Goal: Task Accomplishment & Management: Manage account settings

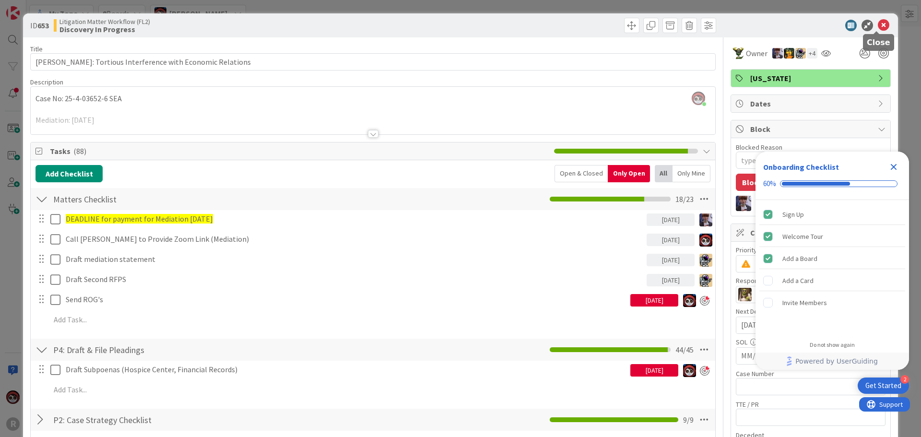
click at [875, 19] on div "ID 653 Litigation Matter Workflow (FL2) Discovery In Progress" at bounding box center [460, 25] width 875 height 24
click at [877, 26] on icon at bounding box center [883, 26] width 12 height 12
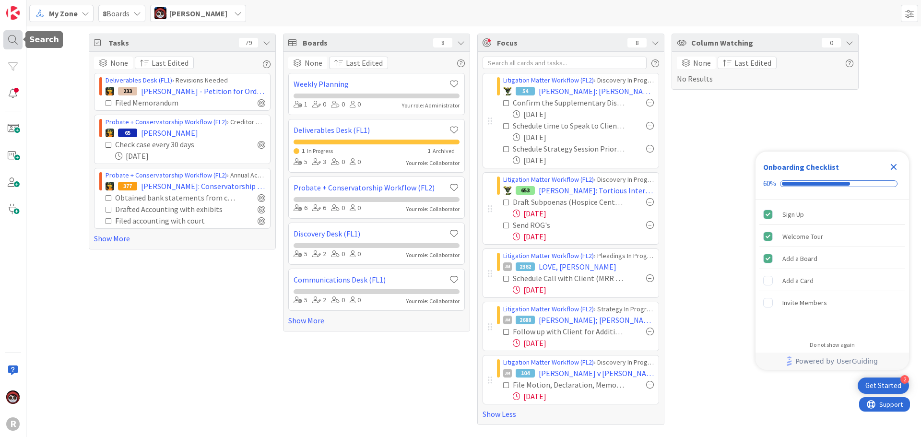
click at [15, 36] on div at bounding box center [12, 39] width 19 height 19
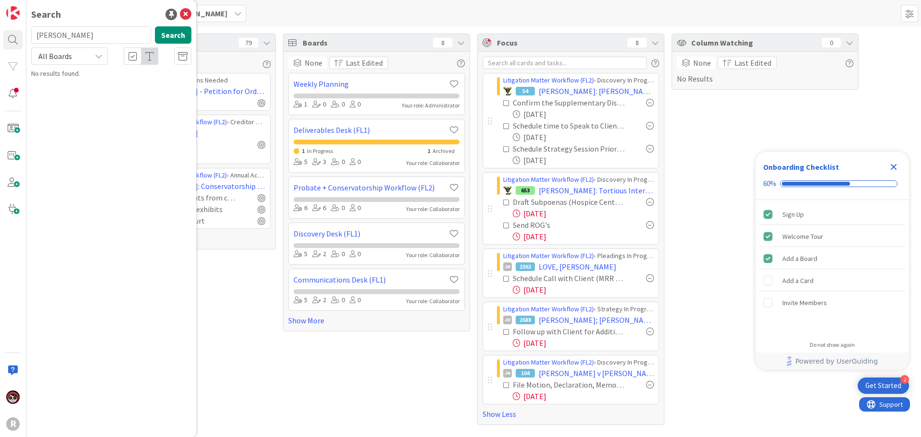
drag, startPoint x: 71, startPoint y: 38, endPoint x: -23, endPoint y: 35, distance: 94.0
click at [0, 35] on html "2 Get Started Onboarding Checklist 60% Sign Up Welcome Tour Add a Board Add a C…" at bounding box center [460, 218] width 921 height 437
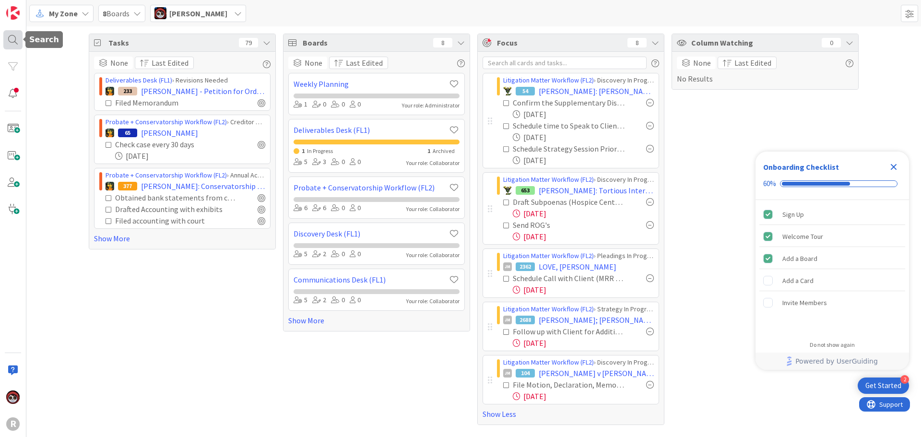
click at [5, 36] on div at bounding box center [12, 39] width 19 height 19
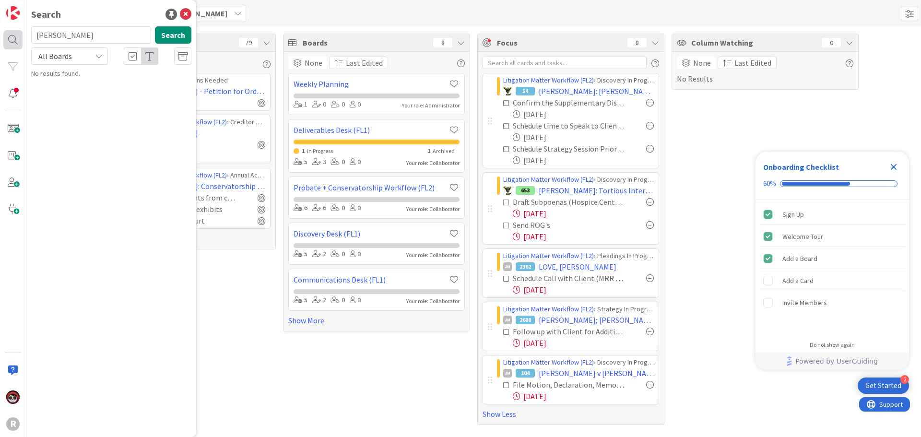
drag, startPoint x: 58, startPoint y: 36, endPoint x: 6, endPoint y: 36, distance: 52.3
click at [7, 37] on div "R Search [PERSON_NAME] Search All Boards No results found." at bounding box center [13, 218] width 26 height 437
type input "[PERSON_NAME]"
click at [132, 75] on div "Litigation Matter Workflow (FL2) › Strategy In Progress" at bounding box center [118, 75] width 147 height 9
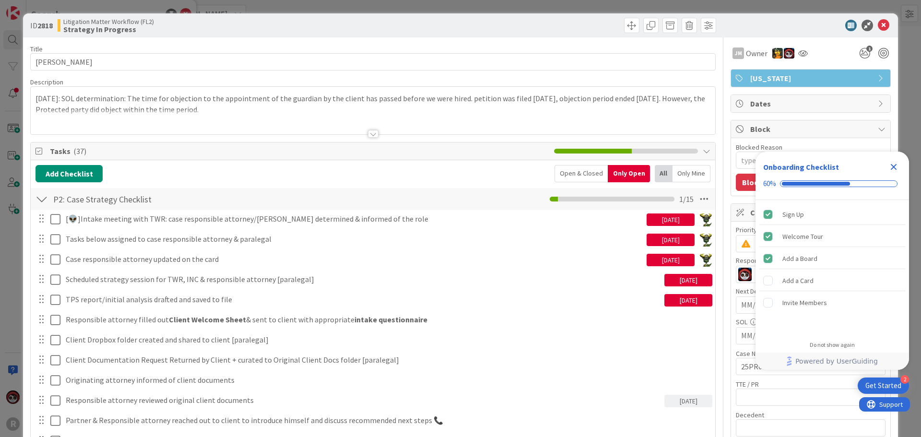
type textarea "x"
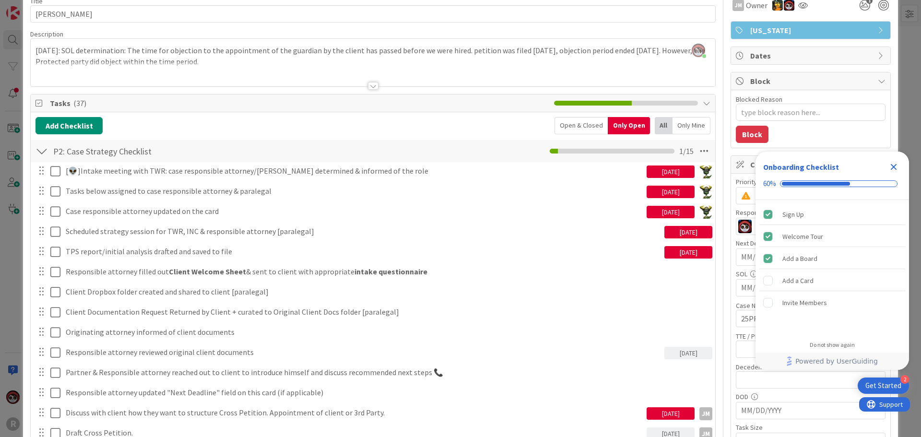
scroll to position [240, 0]
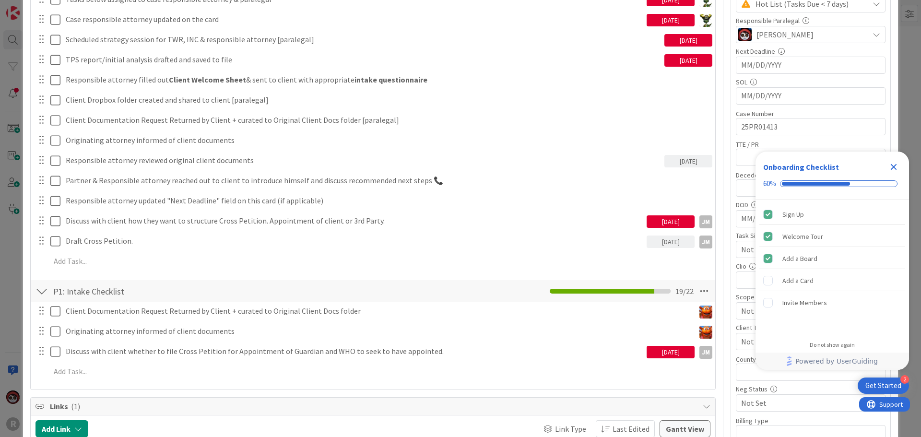
click at [77, 270] on div "[👽]Intake meeting with TWR: case responsible attorney/paralegal determined & in…" at bounding box center [372, 121] width 675 height 303
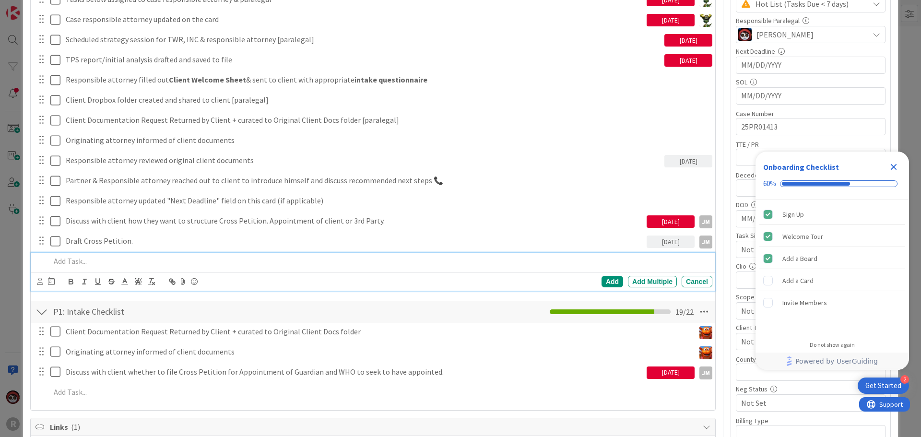
click at [77, 263] on p at bounding box center [379, 261] width 658 height 11
click at [41, 283] on icon at bounding box center [40, 281] width 6 height 7
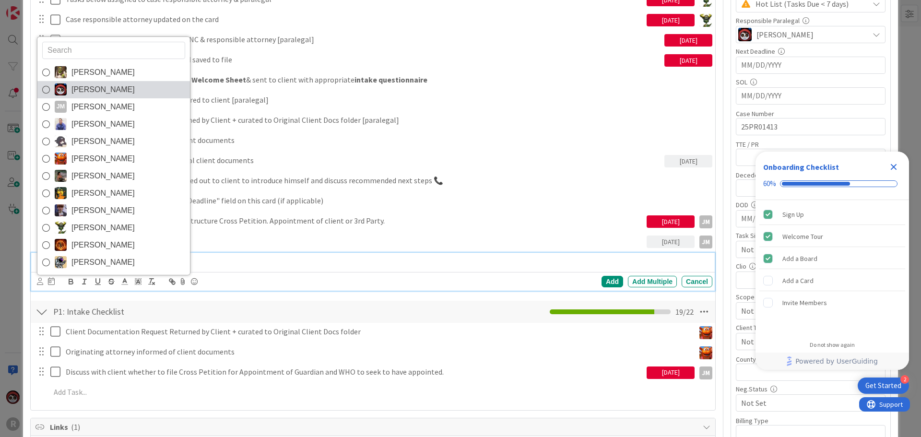
click at [104, 91] on span "[PERSON_NAME]" at bounding box center [102, 89] width 63 height 14
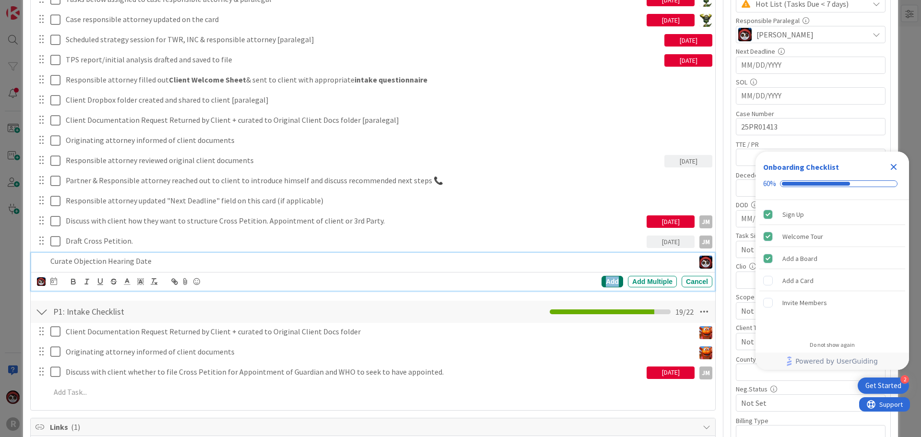
click at [603, 282] on div "Add" at bounding box center [612, 282] width 22 height 12
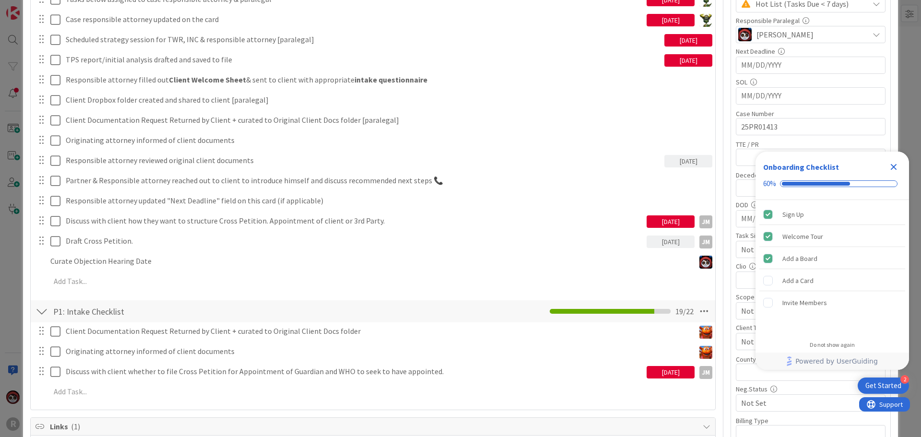
type textarea "x"
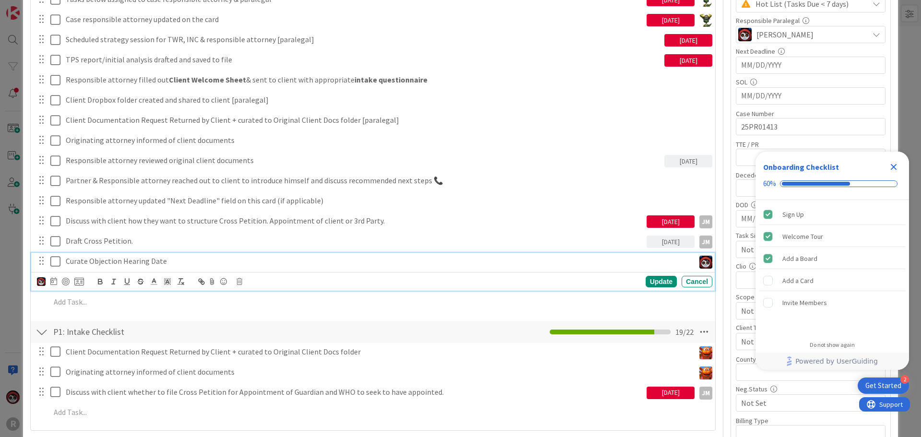
click at [99, 264] on p "Curate Objection Hearing Date" at bounding box center [378, 261] width 625 height 11
click at [51, 283] on icon at bounding box center [53, 281] width 7 height 8
click at [140, 378] on td "18" at bounding box center [145, 380] width 19 height 18
type input "[DATE]"
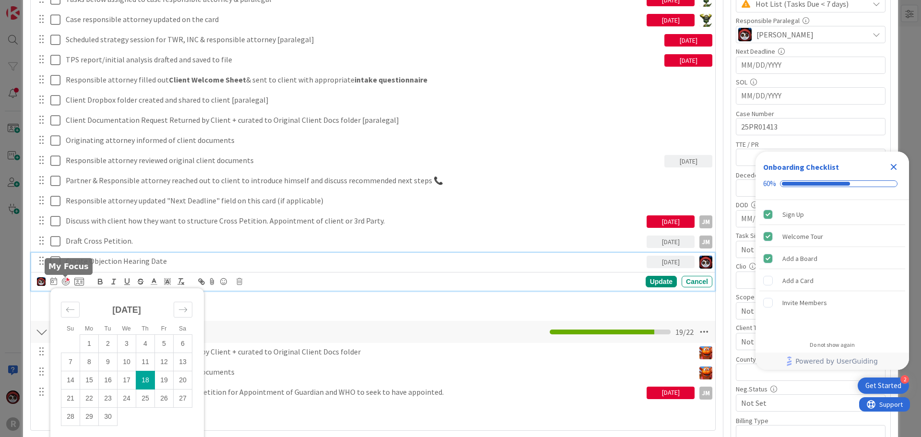
click at [65, 282] on div at bounding box center [66, 282] width 8 height 8
type textarea "x"
click at [645, 284] on div "Update" at bounding box center [660, 282] width 31 height 12
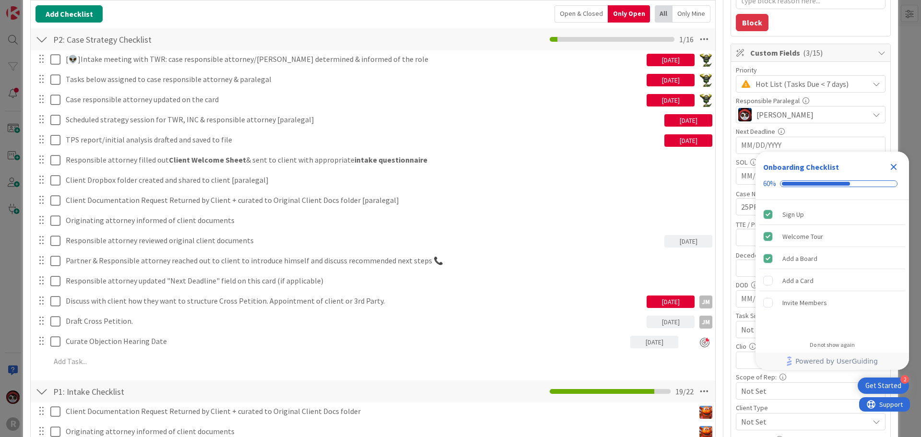
scroll to position [192, 0]
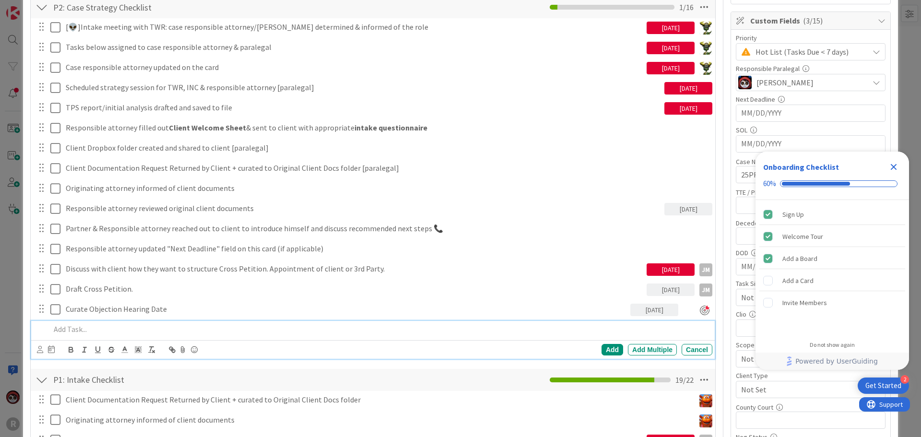
click at [330, 327] on p at bounding box center [379, 329] width 658 height 11
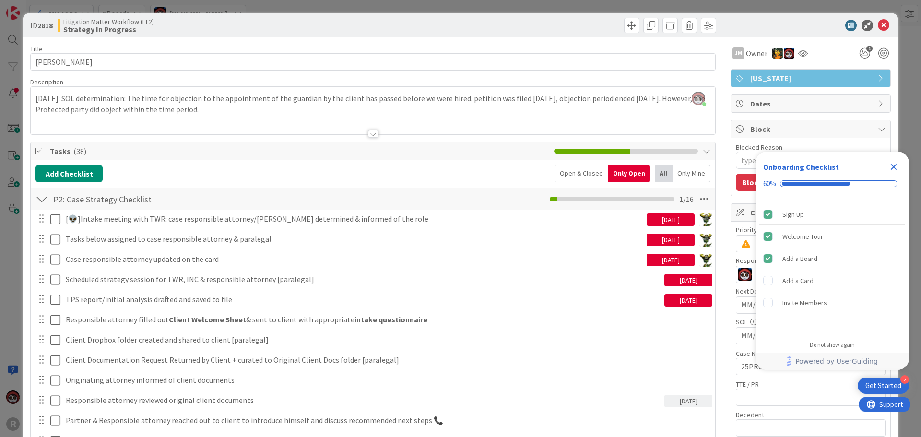
click at [369, 132] on div at bounding box center [373, 134] width 11 height 8
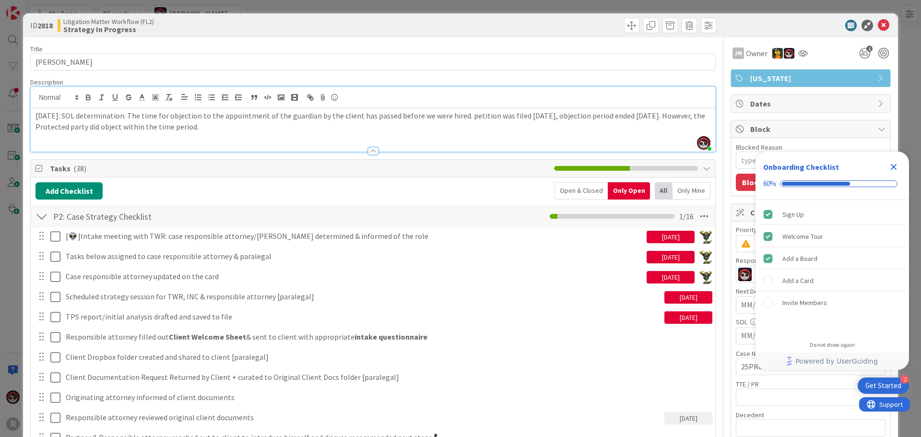
click at [107, 143] on div at bounding box center [373, 146] width 684 height 10
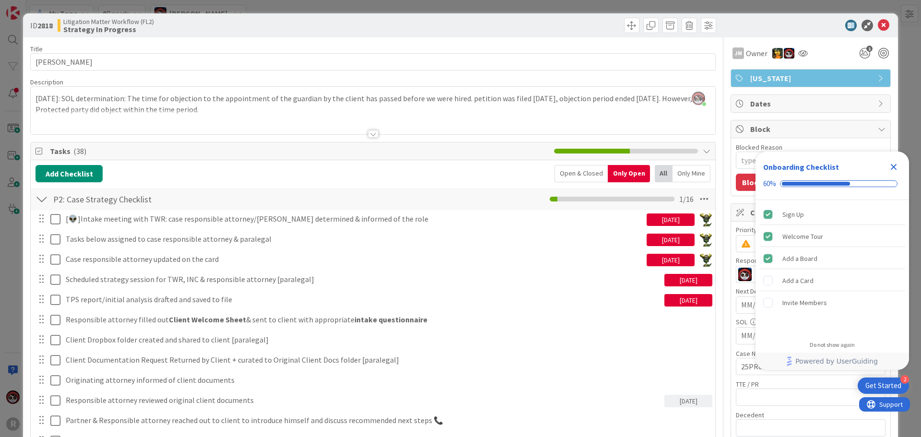
click at [291, 127] on div at bounding box center [373, 122] width 684 height 24
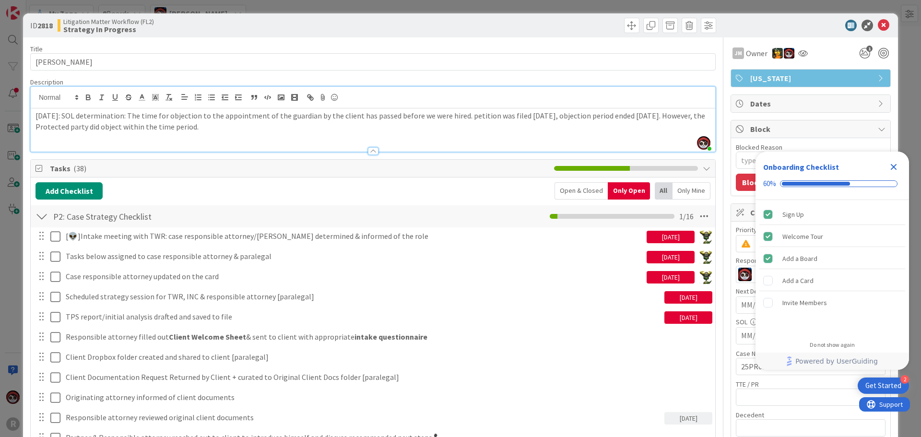
click at [270, 130] on p "[DATE]: SOL determination: The time for objection to the appointment of the gua…" at bounding box center [372, 121] width 675 height 22
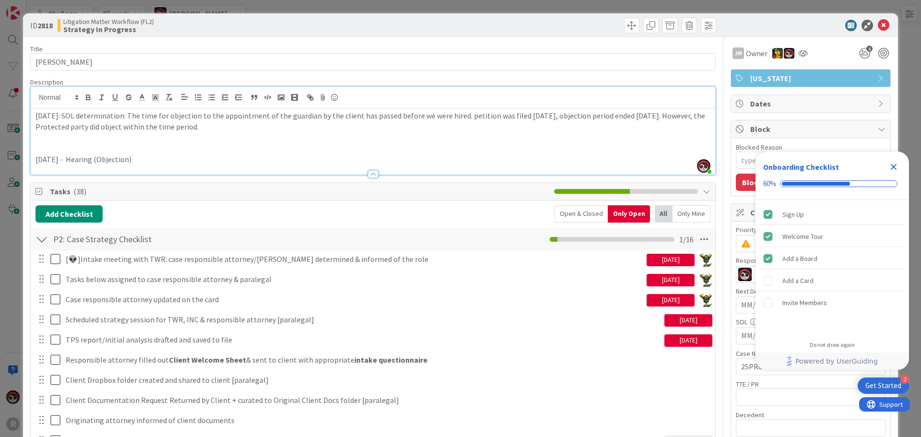
click at [198, 160] on p "[DATE] - Hearing (Objection)" at bounding box center [372, 159] width 675 height 11
click at [893, 165] on icon "Close Checklist" at bounding box center [893, 167] width 6 height 6
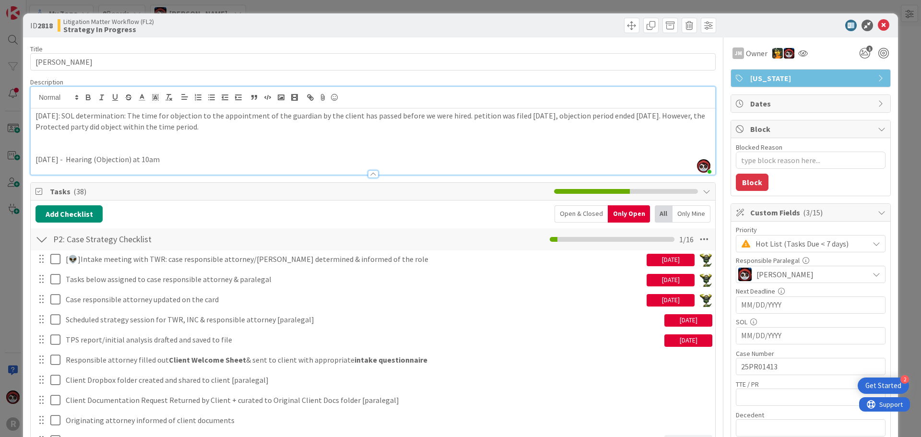
click at [772, 308] on input "MM/DD/YYYY" at bounding box center [810, 305] width 139 height 16
click at [859, 333] on div "Move forward to switch to the next month." at bounding box center [868, 330] width 19 height 16
click at [859, 331] on div "Move forward to switch to the next month." at bounding box center [868, 330] width 19 height 16
click at [756, 334] on div "Move backward to switch to the previous month." at bounding box center [755, 330] width 19 height 16
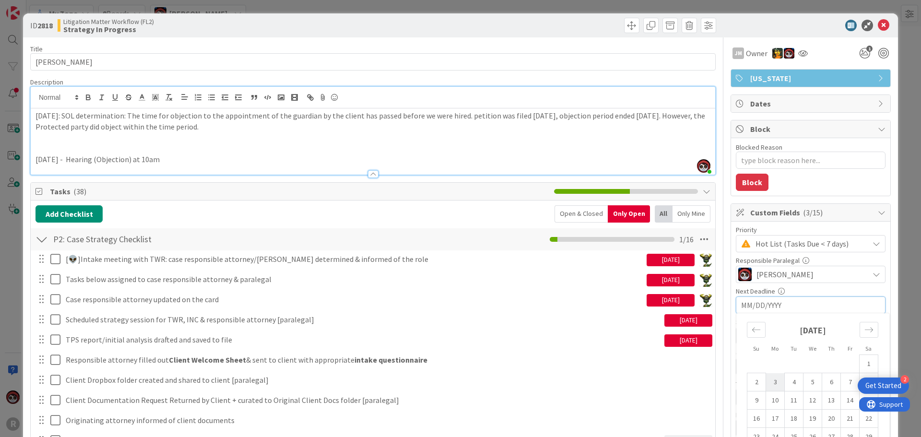
click at [766, 382] on td "3" at bounding box center [775, 382] width 19 height 18
type textarea "x"
type input "[DATE]"
type textarea "x"
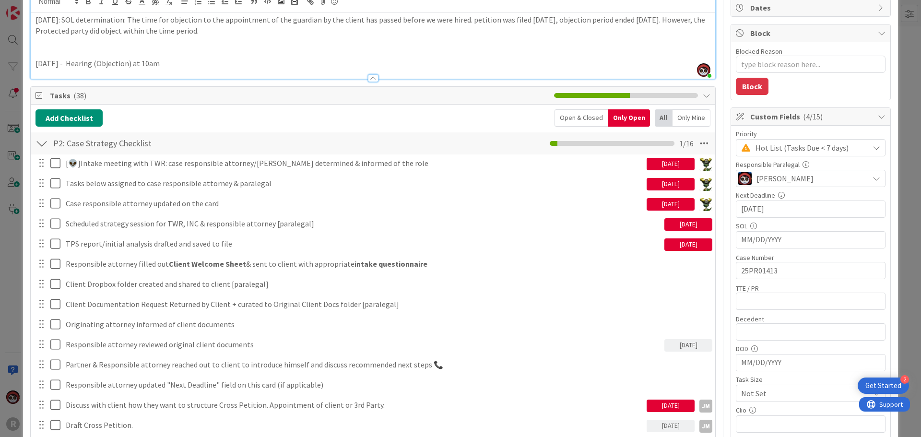
scroll to position [48, 0]
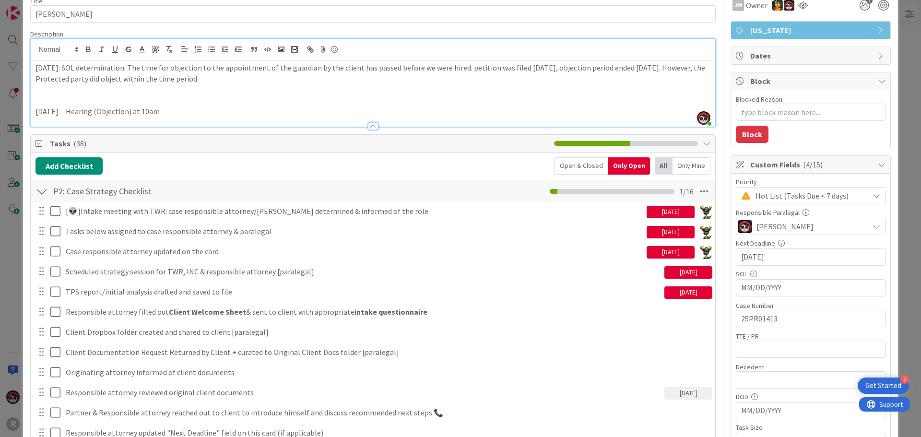
click at [266, 111] on p "[DATE] - Hearing (Objection) at 10am" at bounding box center [372, 111] width 675 height 11
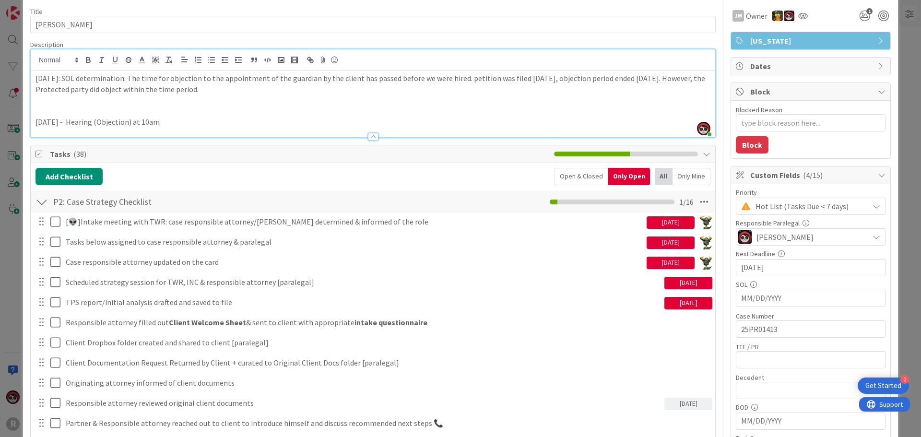
scroll to position [0, 0]
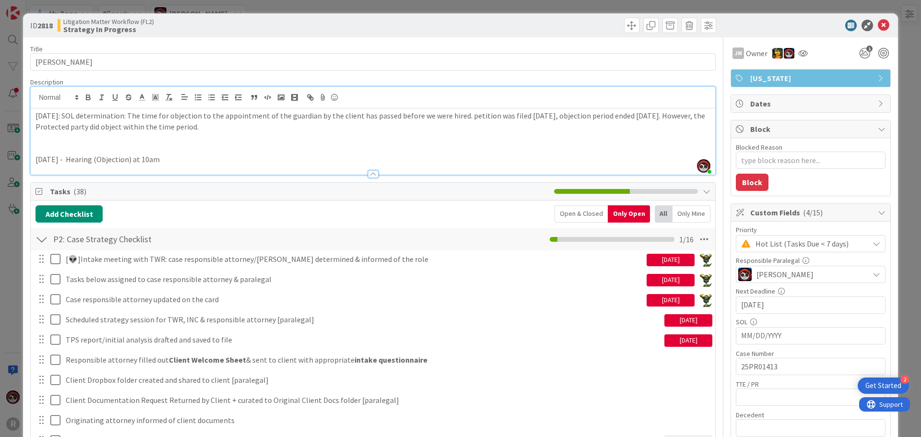
click at [242, 156] on p "[DATE] - Hearing (Objection) at 10am" at bounding box center [372, 159] width 675 height 11
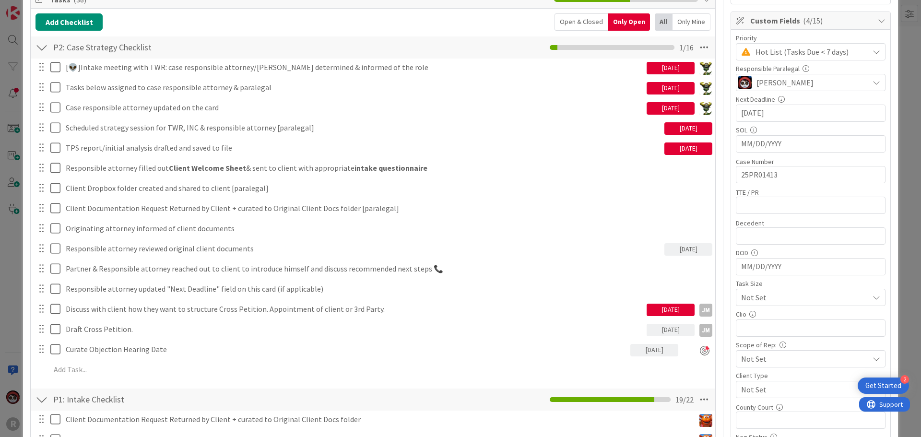
scroll to position [240, 0]
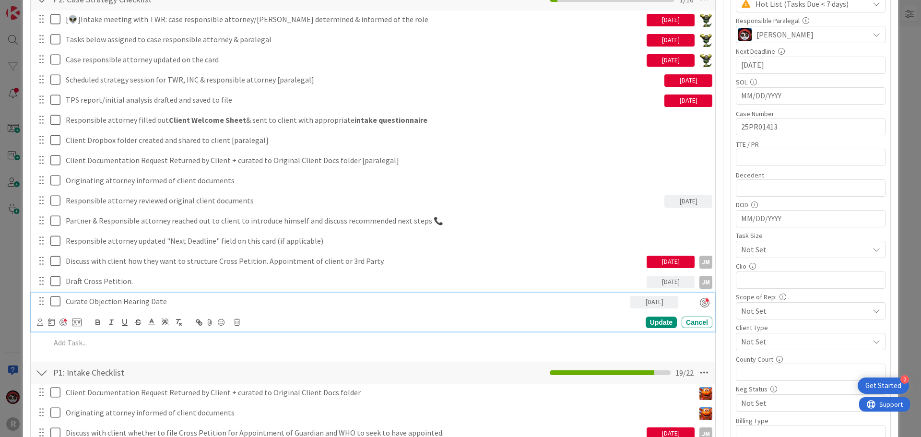
click at [167, 304] on p "Curate Objection Hearing Date" at bounding box center [346, 301] width 560 height 11
click at [180, 304] on p "Curate Objection Hearing Date" at bounding box center [346, 301] width 560 height 11
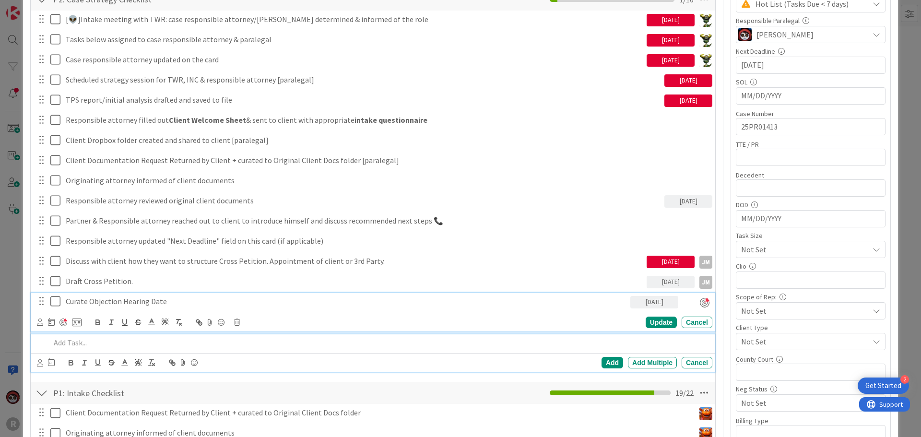
click at [86, 345] on p at bounding box center [379, 342] width 658 height 11
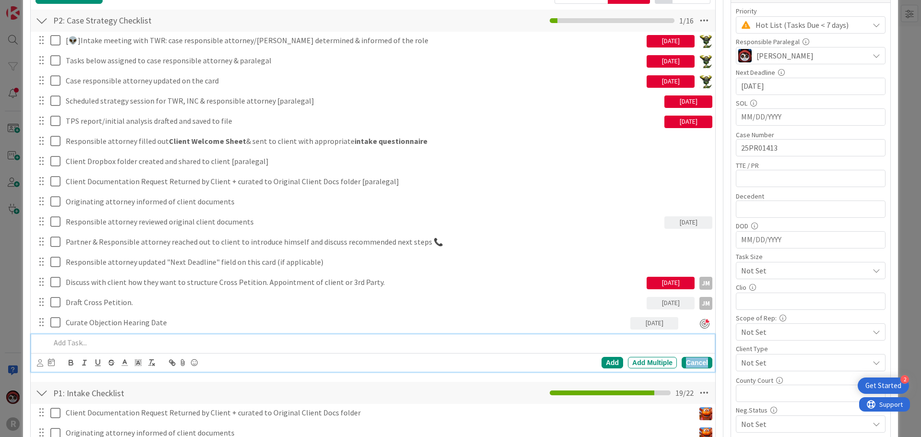
click at [689, 364] on div "Cancel" at bounding box center [696, 363] width 31 height 12
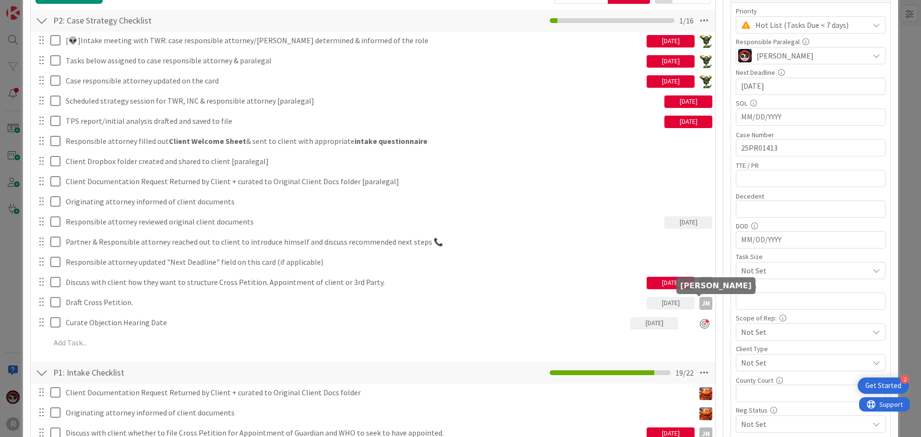
scroll to position [0, 0]
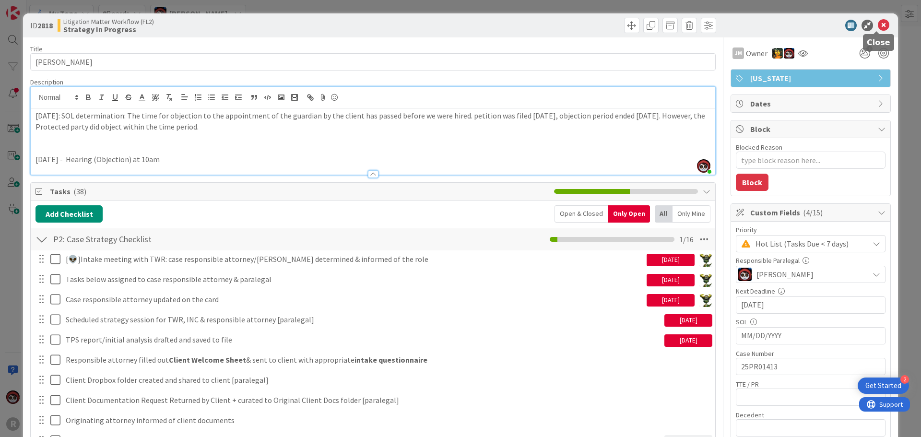
click at [877, 23] on icon at bounding box center [883, 26] width 12 height 12
